Goal: Task Accomplishment & Management: Use online tool/utility

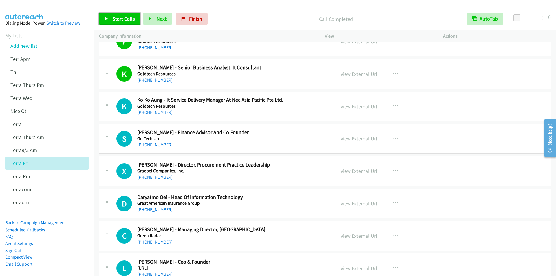
click at [121, 18] on span "Start Calls" at bounding box center [123, 18] width 23 height 7
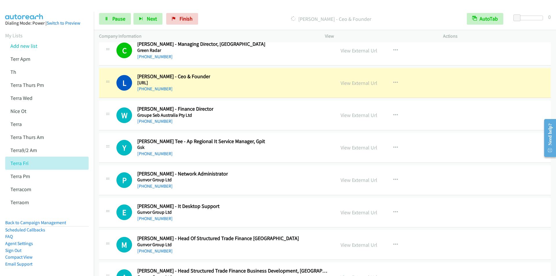
scroll to position [8177, 0]
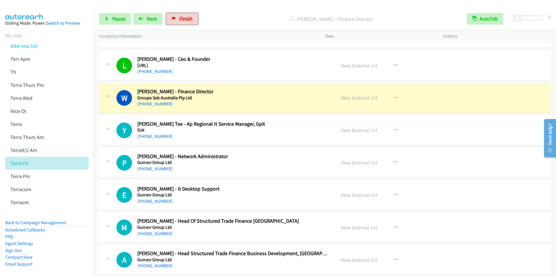
click at [183, 18] on span "Finish" at bounding box center [186, 18] width 13 height 7
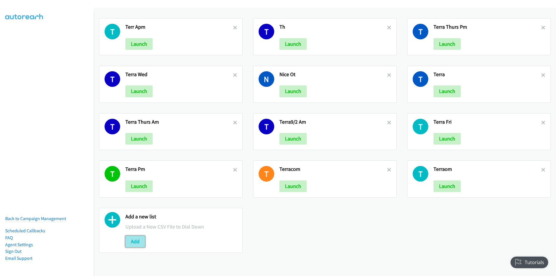
click at [135, 242] on button "Add" at bounding box center [135, 242] width 20 height 12
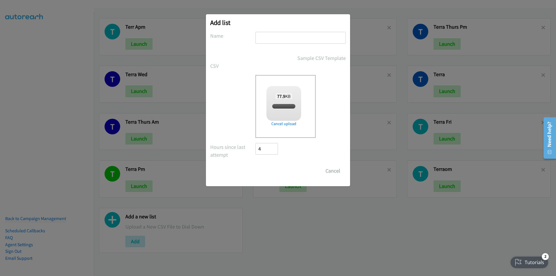
click at [287, 38] on input "text" at bounding box center [301, 38] width 90 height 12
checkbox input "true"
type input "terraPM"
click at [256, 165] on input "Save List" at bounding box center [271, 171] width 30 height 12
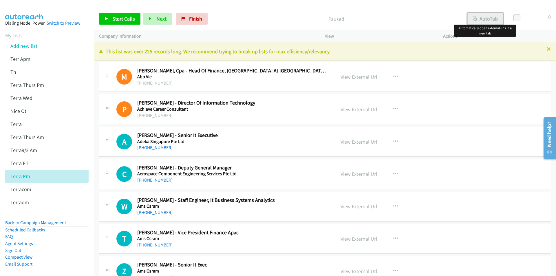
click at [487, 17] on button "AutoTab" at bounding box center [486, 19] width 36 height 12
click at [111, 9] on div "Start Calls Pause Next Finish Paused AutoTab AutoTab 0" at bounding box center [325, 19] width 463 height 22
click at [114, 21] on span "Start Calls" at bounding box center [123, 18] width 23 height 7
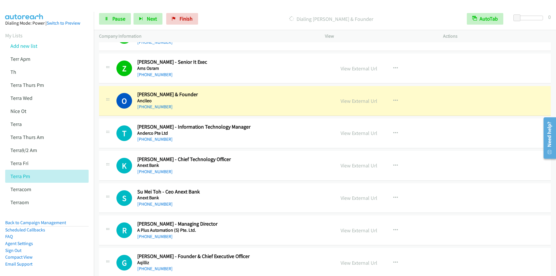
scroll to position [232, 0]
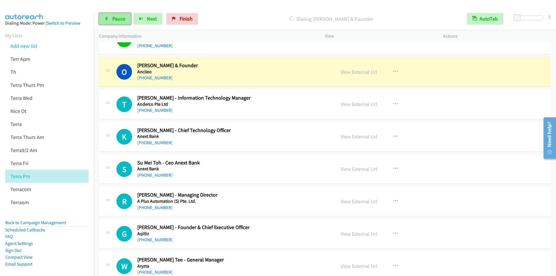
click at [108, 21] on link "Pause" at bounding box center [115, 19] width 32 height 12
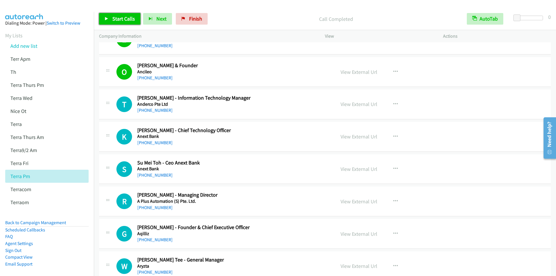
click at [115, 21] on span "Start Calls" at bounding box center [123, 18] width 23 height 7
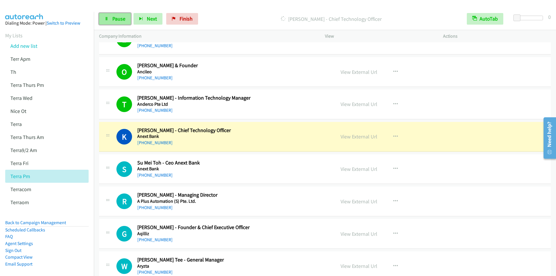
click at [116, 16] on span "Pause" at bounding box center [118, 18] width 13 height 7
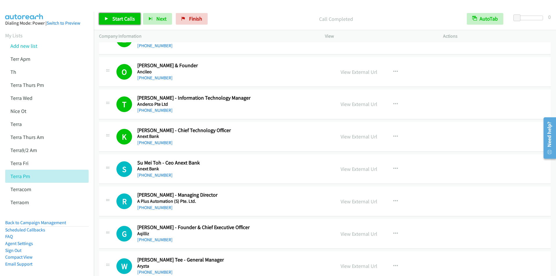
click at [125, 18] on span "Start Calls" at bounding box center [123, 18] width 23 height 7
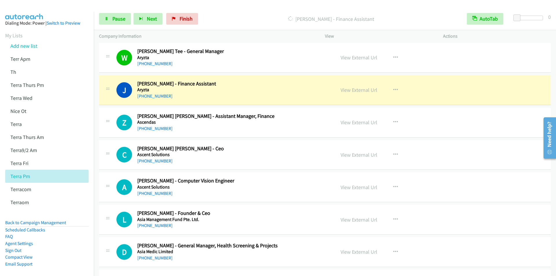
scroll to position [464, 0]
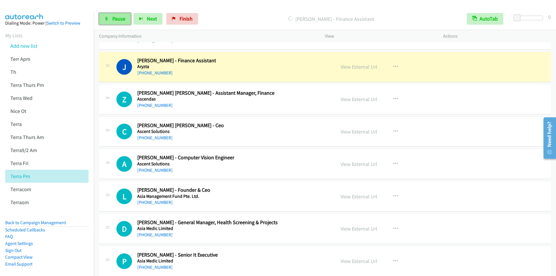
click at [111, 18] on link "Pause" at bounding box center [115, 19] width 32 height 12
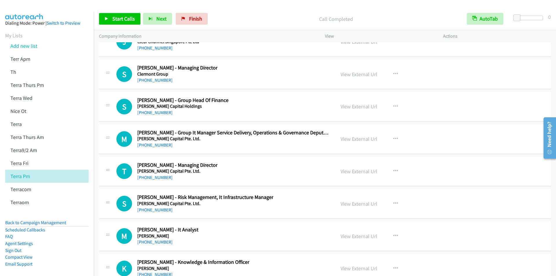
scroll to position [8871, 0]
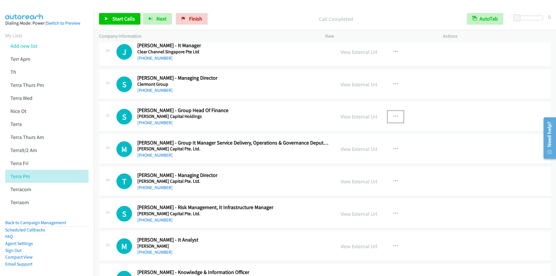
click at [394, 116] on icon "button" at bounding box center [396, 116] width 5 height 5
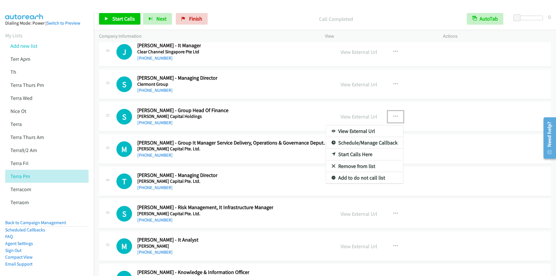
click at [351, 155] on link "Start Calls Here" at bounding box center [364, 155] width 77 height 12
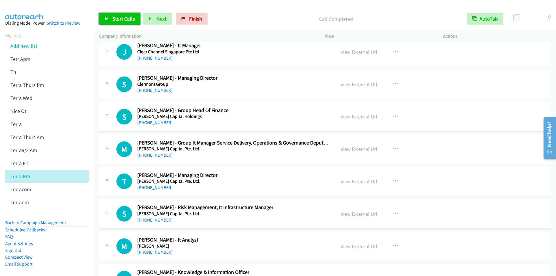
click at [118, 18] on span "Start Calls" at bounding box center [123, 18] width 23 height 7
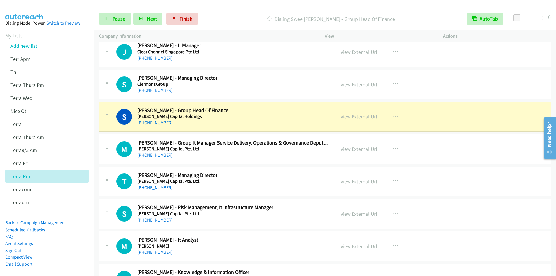
click at [247, 17] on p "Dialing Swee Keng Lim - Group Head Of Finance" at bounding box center [331, 19] width 251 height 8
click at [116, 21] on span "Pause" at bounding box center [118, 18] width 13 height 7
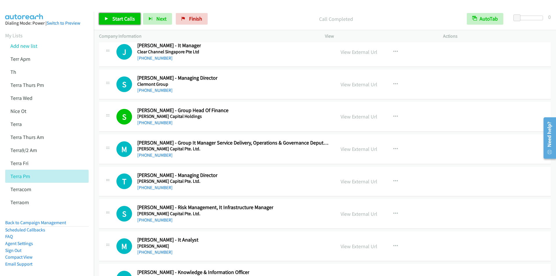
click at [116, 17] on span "Start Calls" at bounding box center [123, 18] width 23 height 7
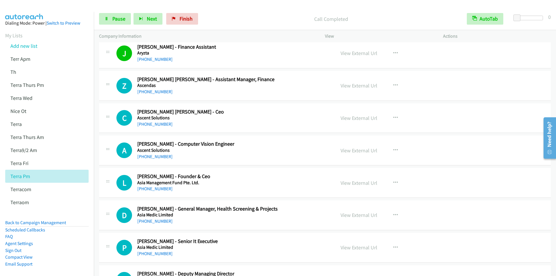
scroll to position [489, 0]
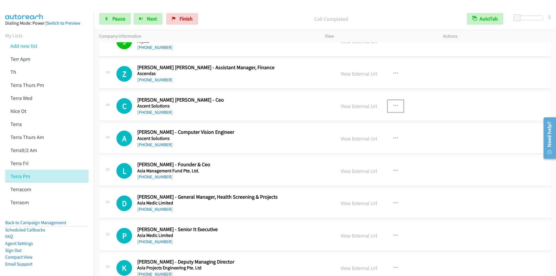
click at [394, 105] on icon "button" at bounding box center [396, 106] width 5 height 5
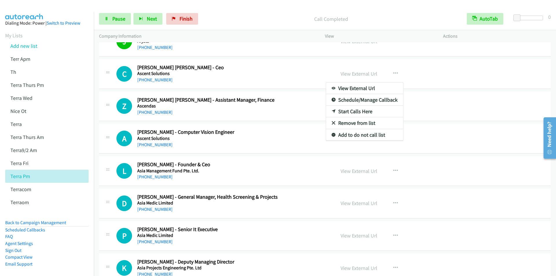
click at [353, 108] on link "Start Calls Here" at bounding box center [364, 112] width 77 height 12
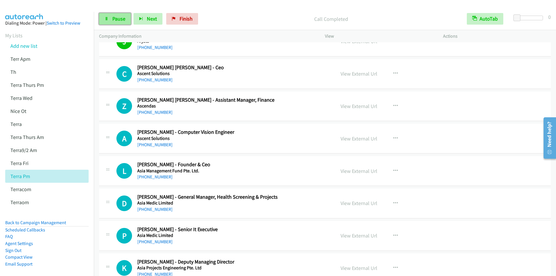
click at [118, 19] on span "Pause" at bounding box center [118, 18] width 13 height 7
click at [118, 18] on span "Start Calls" at bounding box center [123, 18] width 23 height 7
click at [394, 140] on icon "button" at bounding box center [396, 138] width 5 height 5
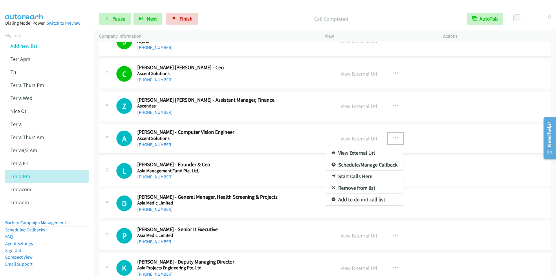
click at [364, 175] on link "Start Calls Here" at bounding box center [364, 177] width 77 height 12
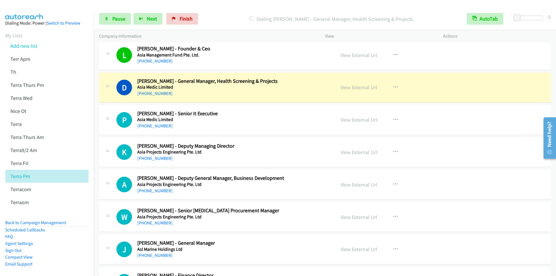
scroll to position [634, 0]
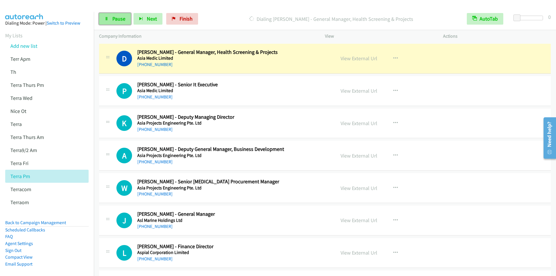
click at [117, 19] on span "Pause" at bounding box center [118, 18] width 13 height 7
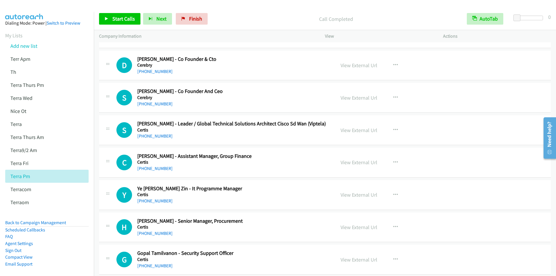
scroll to position [5213, 0]
